Goal: Information Seeking & Learning: Learn about a topic

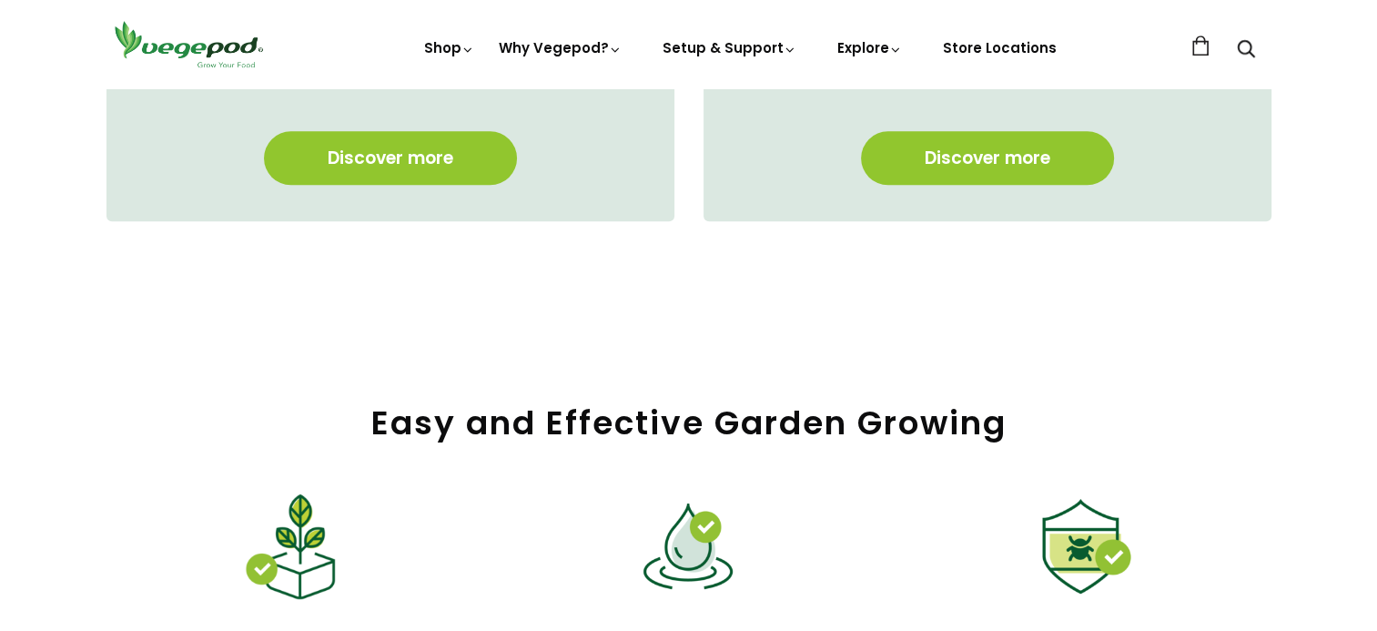
scroll to position [1853, 0]
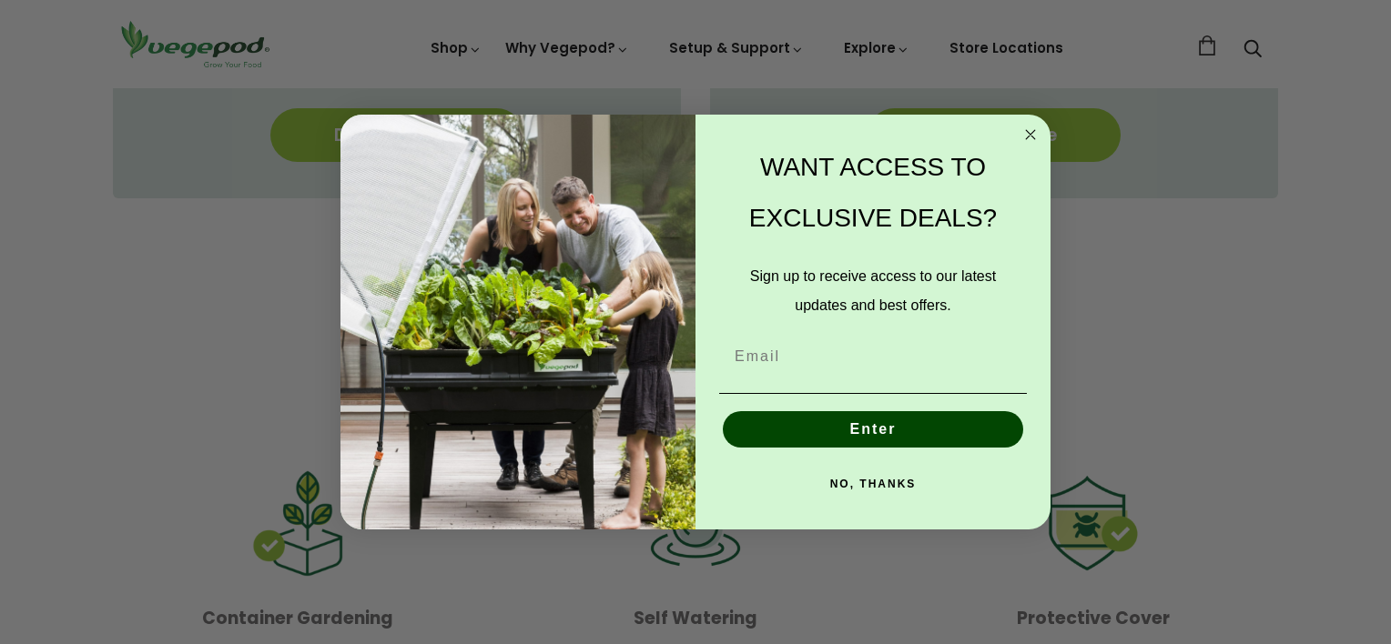
drag, startPoint x: 0, startPoint y: 0, endPoint x: 1371, endPoint y: 315, distance: 1406.5
click at [1029, 127] on circle "Close dialog" at bounding box center [1030, 134] width 21 height 21
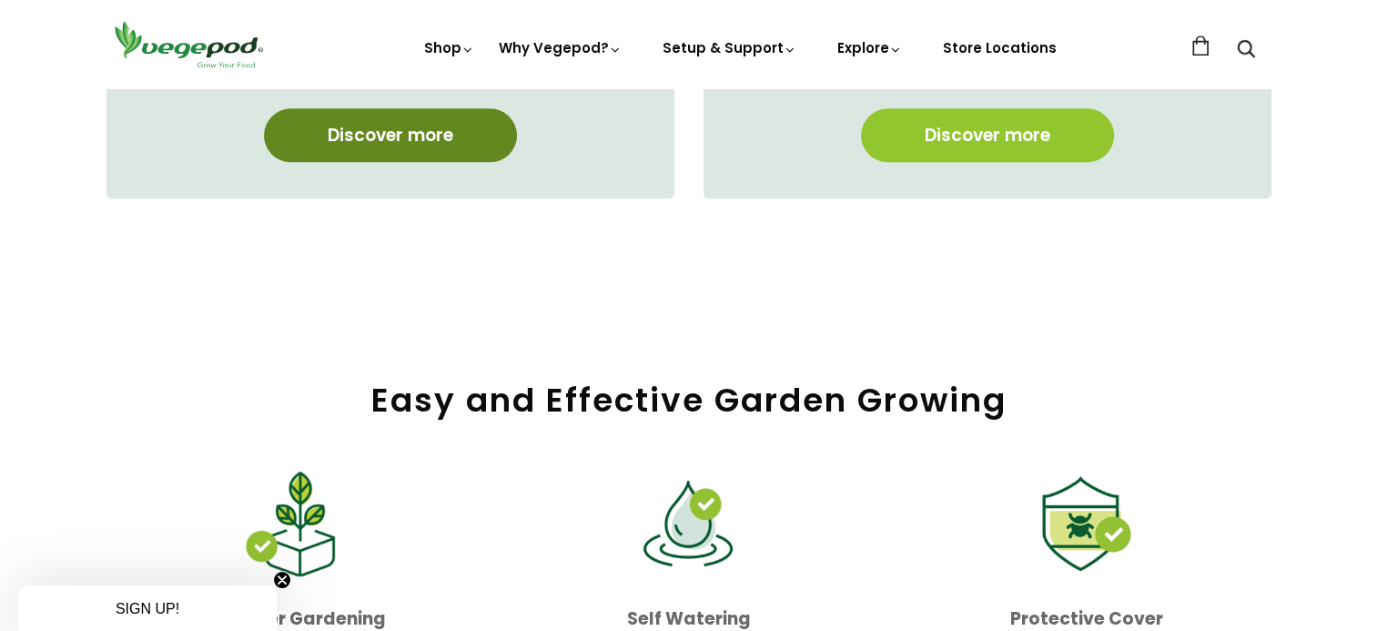
click at [446, 136] on link "Discover more" at bounding box center [390, 135] width 253 height 54
